Goal: Task Accomplishment & Management: Manage account settings

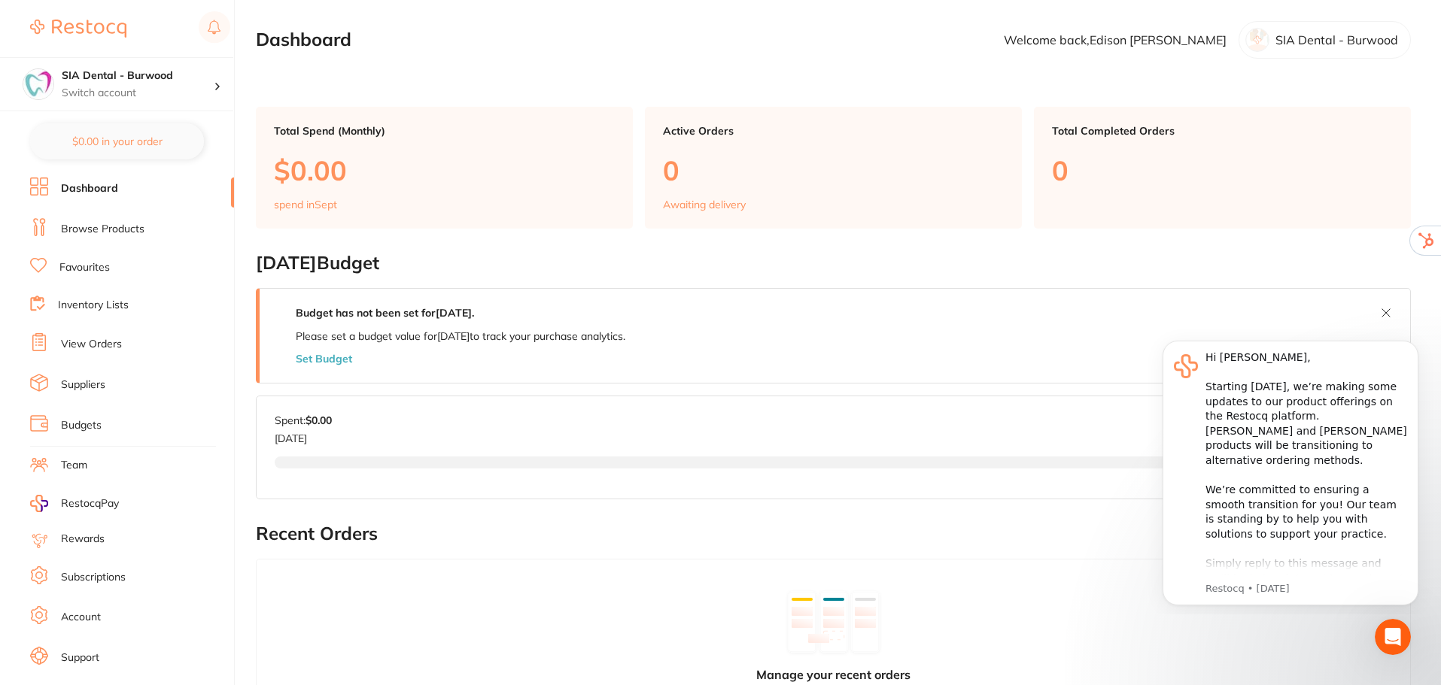
click at [87, 617] on link "Account" at bounding box center [81, 617] width 40 height 15
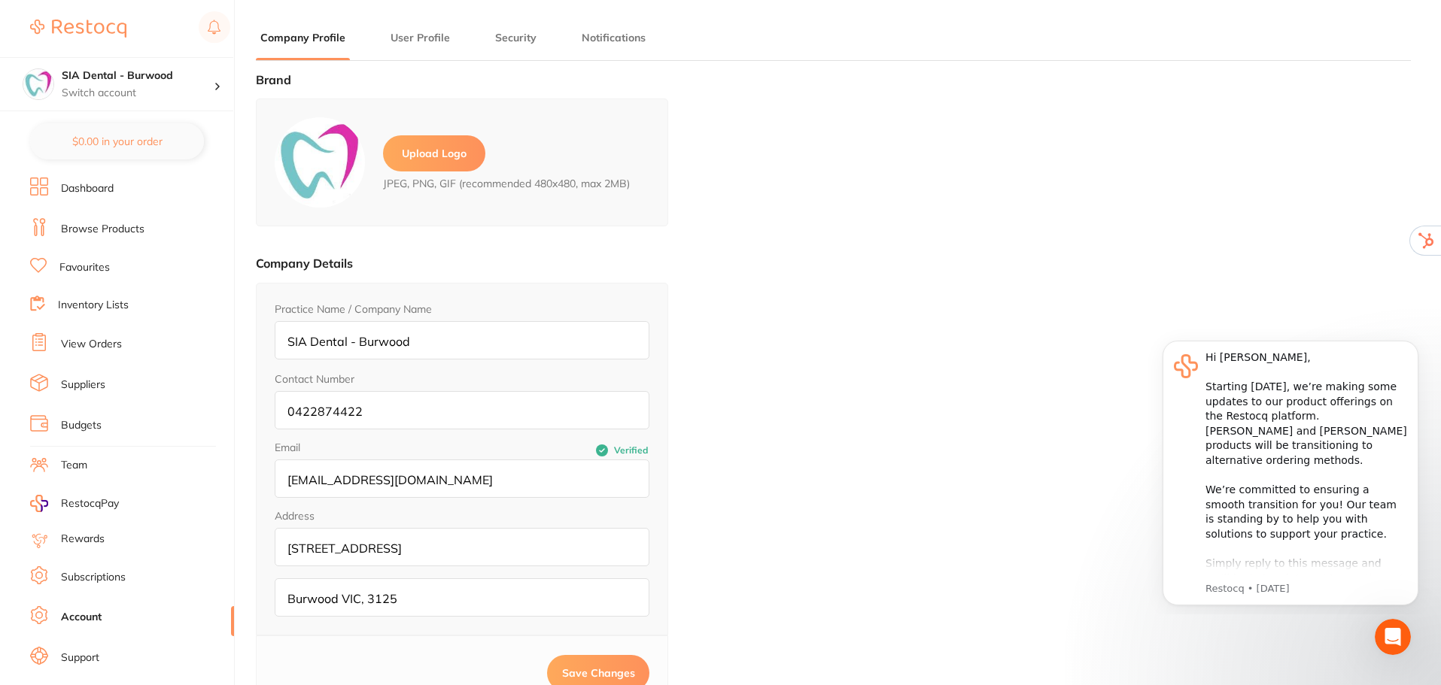
type input "Edison"
type input "Nguyen"
type input "[EMAIL_ADDRESS][DOMAIN_NAME]"
click at [503, 35] on button "Security" at bounding box center [515, 38] width 50 height 14
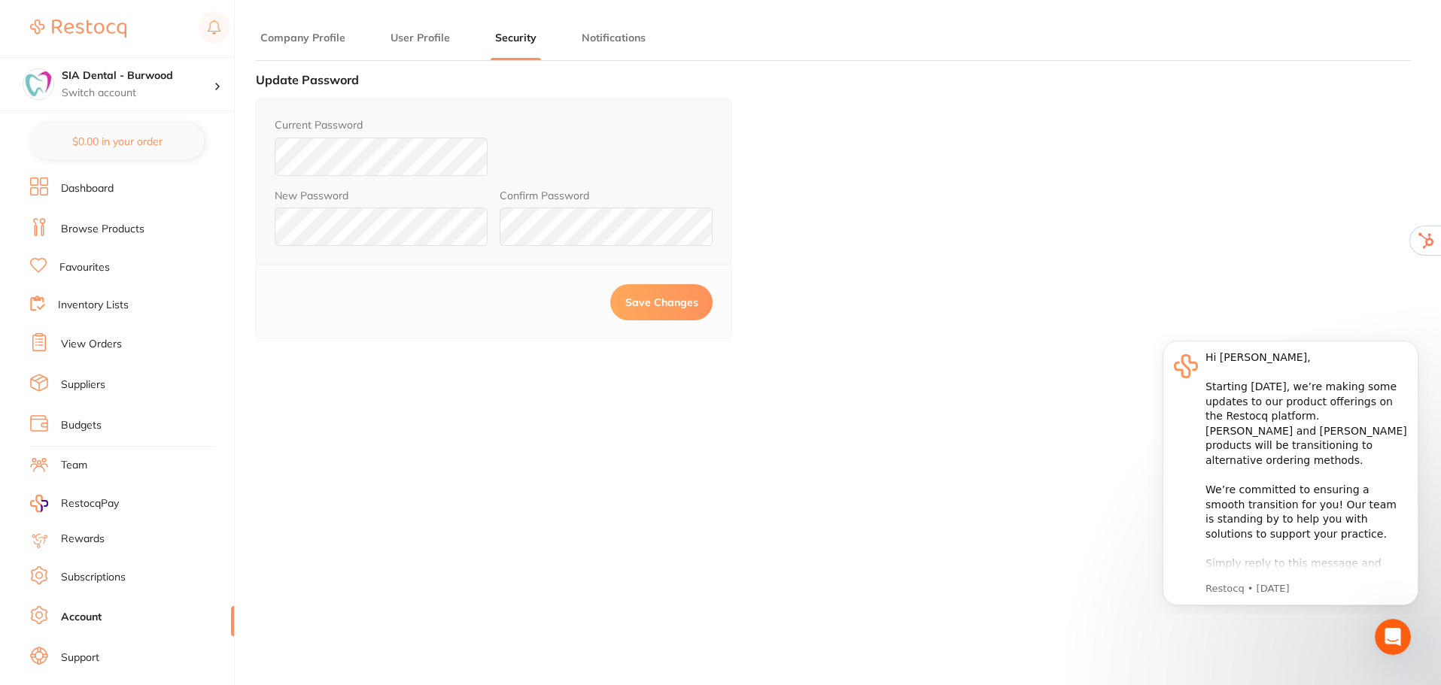
drag, startPoint x: 965, startPoint y: 287, endPoint x: 946, endPoint y: 287, distance: 19.6
click at [965, 287] on div "Brand Upload Logo JPEG, PNG, GIF (recommended 480x480, max 2MB) Company Details…" at bounding box center [833, 415] width 1155 height 685
click at [640, 300] on span "Save Changes" at bounding box center [661, 303] width 73 height 14
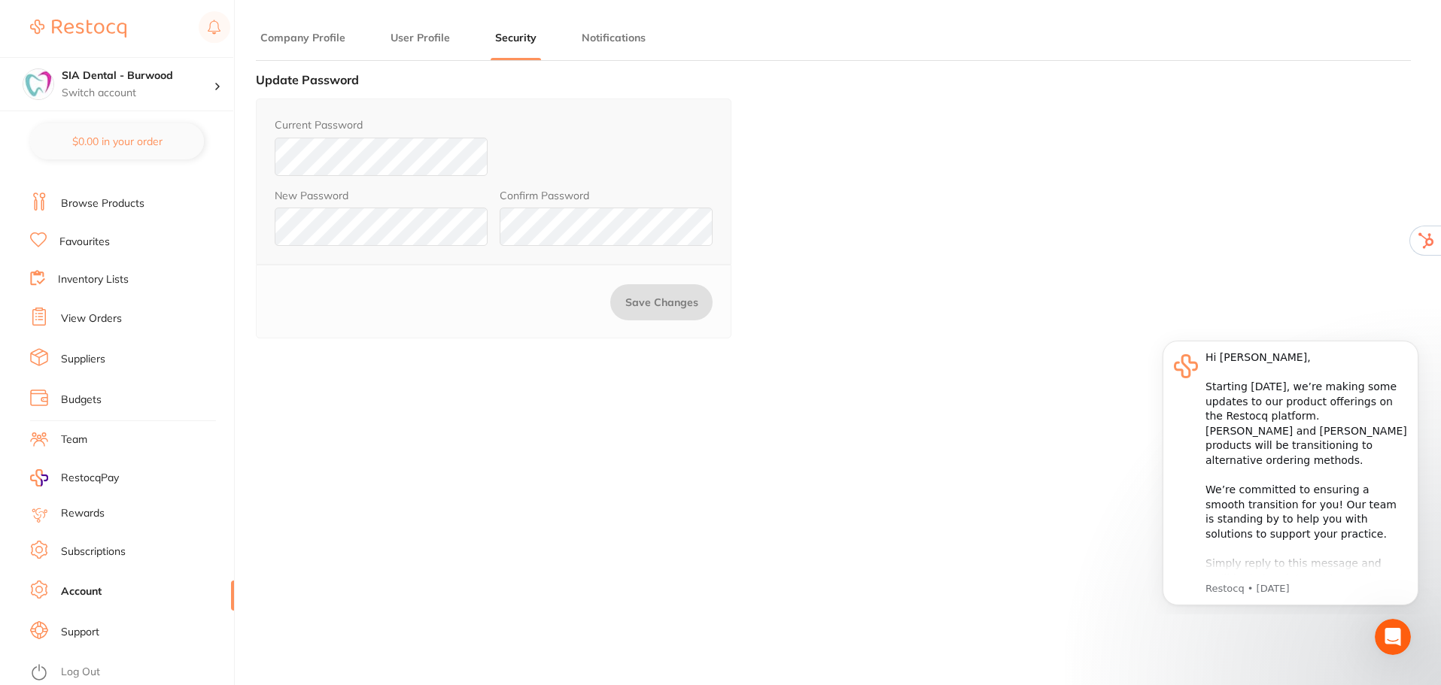
click at [78, 668] on link "Log Out" at bounding box center [80, 672] width 39 height 15
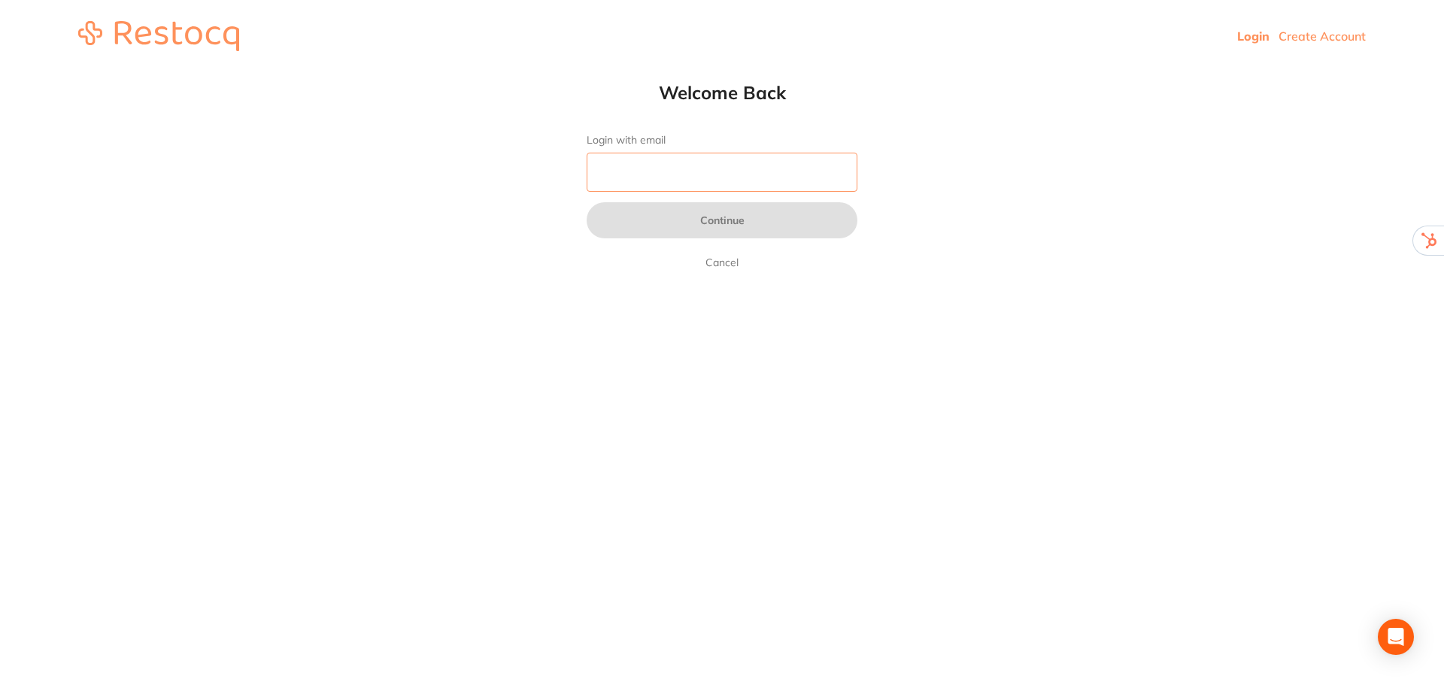
click at [711, 166] on input "Login with email" at bounding box center [722, 172] width 271 height 39
paste input "[EMAIL_ADDRESS][DOMAIN_NAME]"
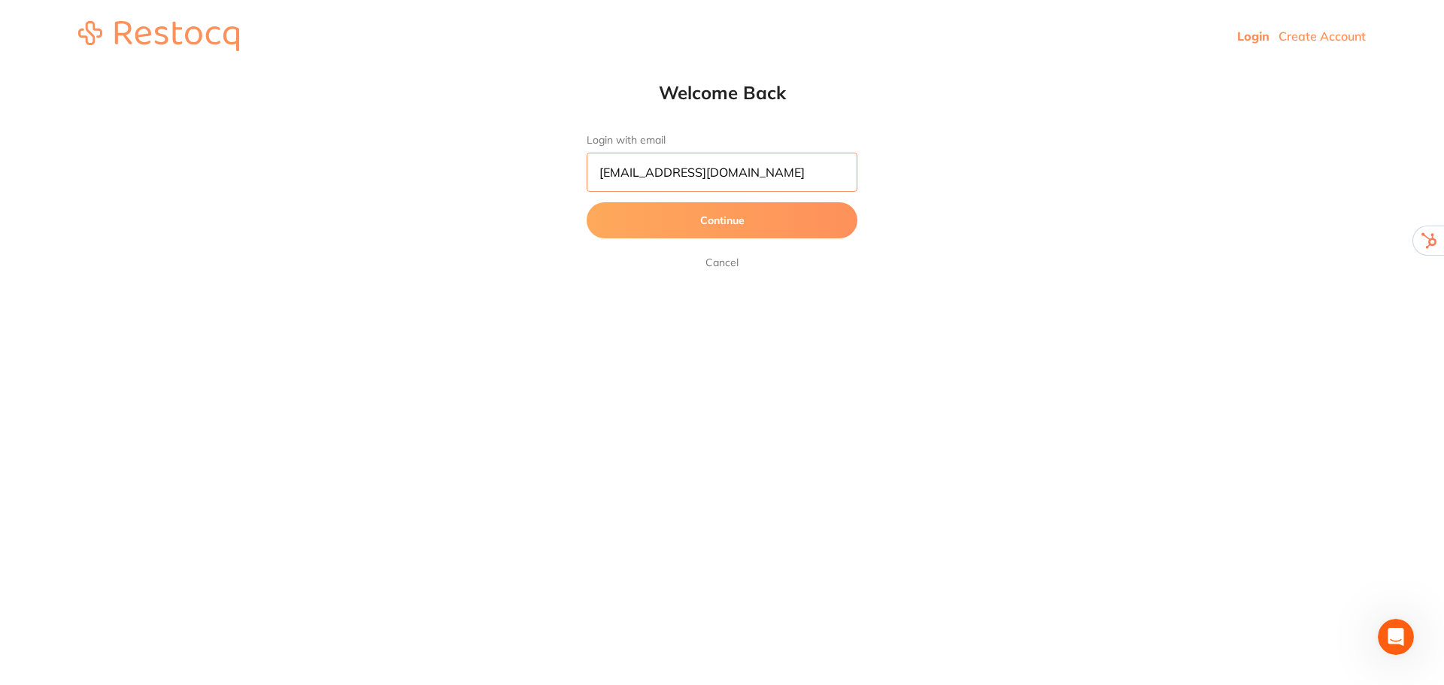
type input "[EMAIL_ADDRESS][DOMAIN_NAME]"
click at [729, 211] on button "Continue" at bounding box center [722, 220] width 271 height 36
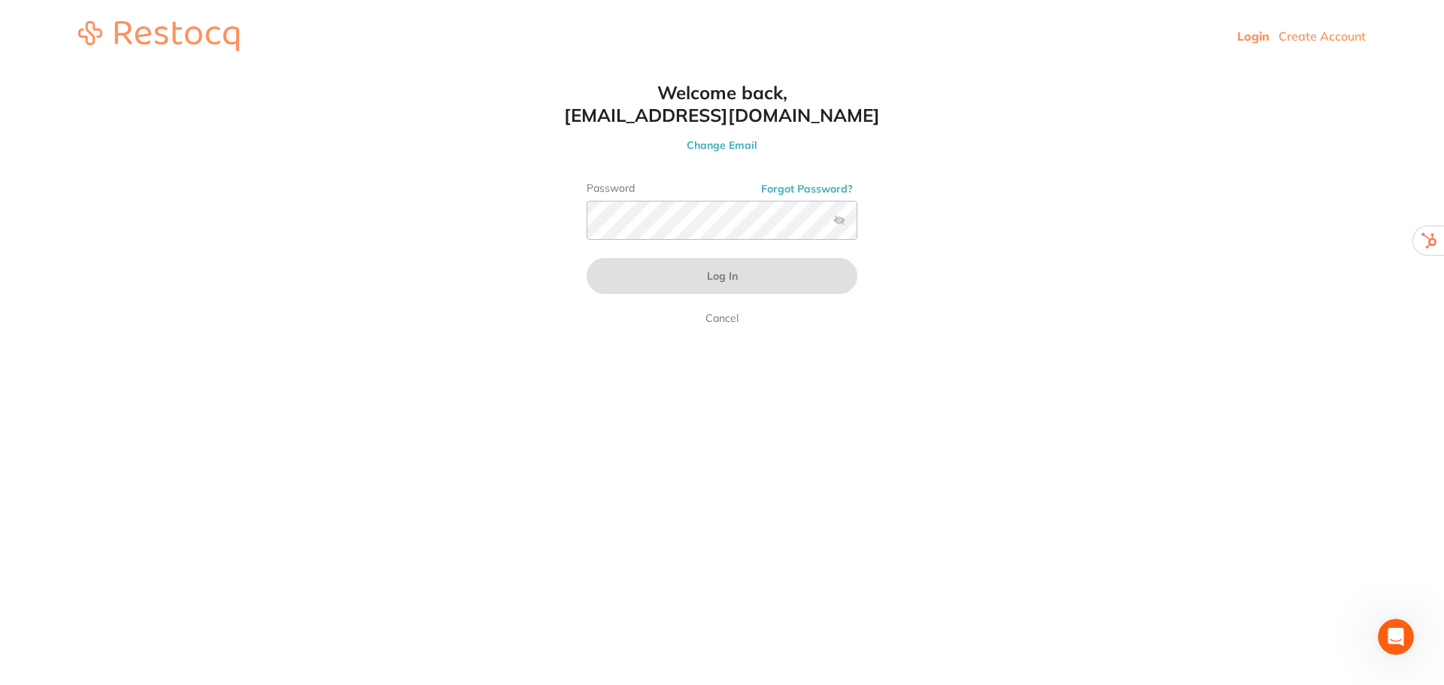
click at [807, 185] on button "Forgot Password?" at bounding box center [807, 189] width 101 height 14
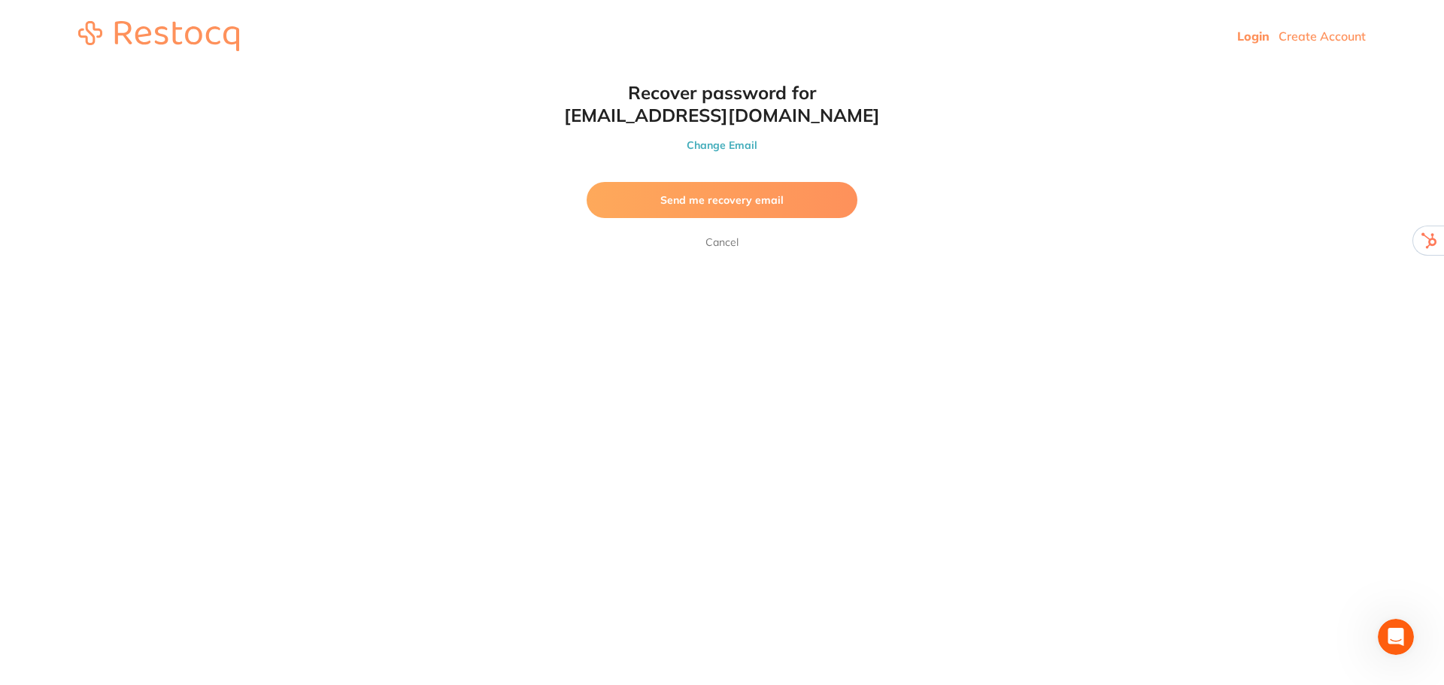
click at [721, 197] on span "Send me recovery email" at bounding box center [722, 200] width 123 height 14
